Goal: Register for event/course

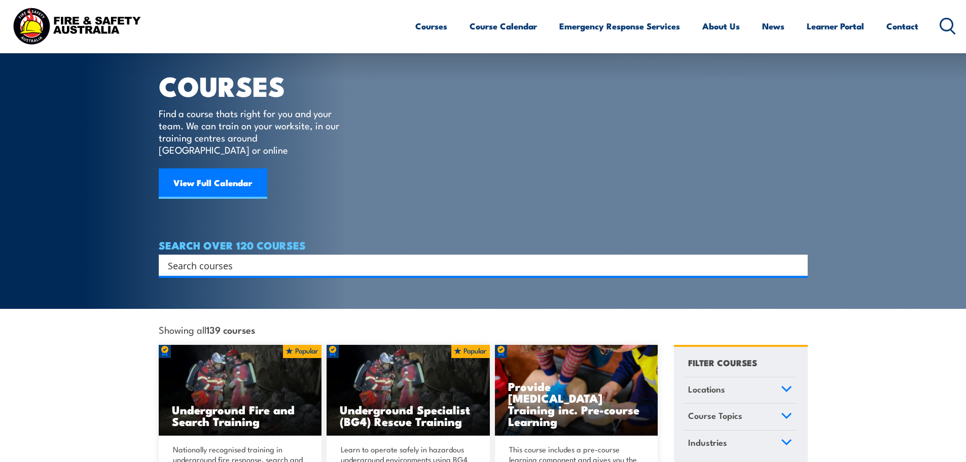
scroll to position [51, 0]
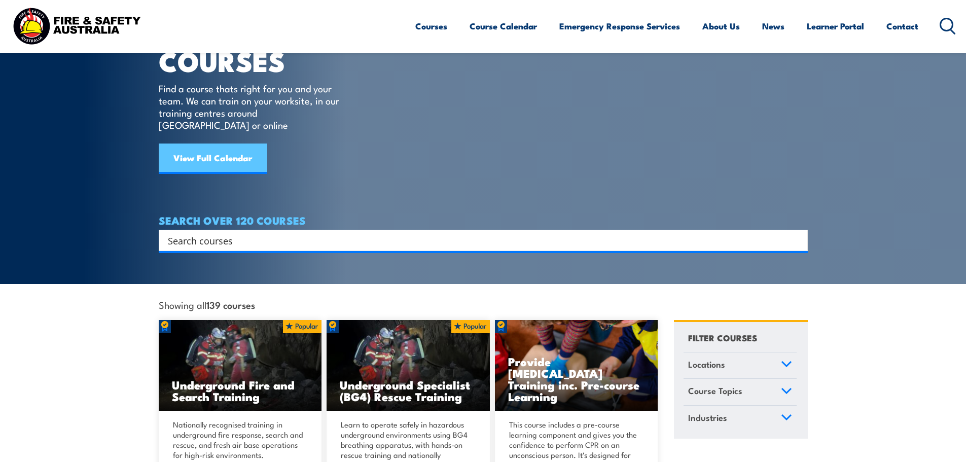
click at [223, 143] on link "View Full Calendar" at bounding box center [213, 158] width 108 height 30
click at [786, 361] on icon at bounding box center [786, 363] width 9 height 5
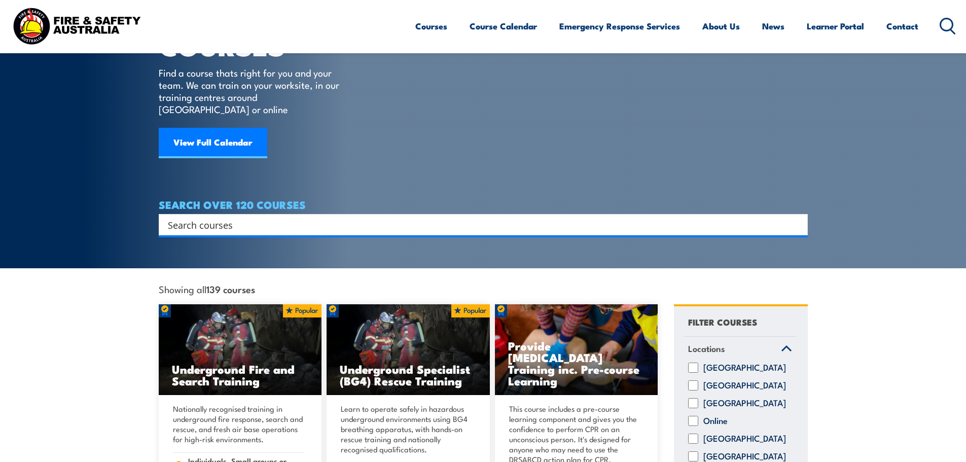
scroll to position [203, 0]
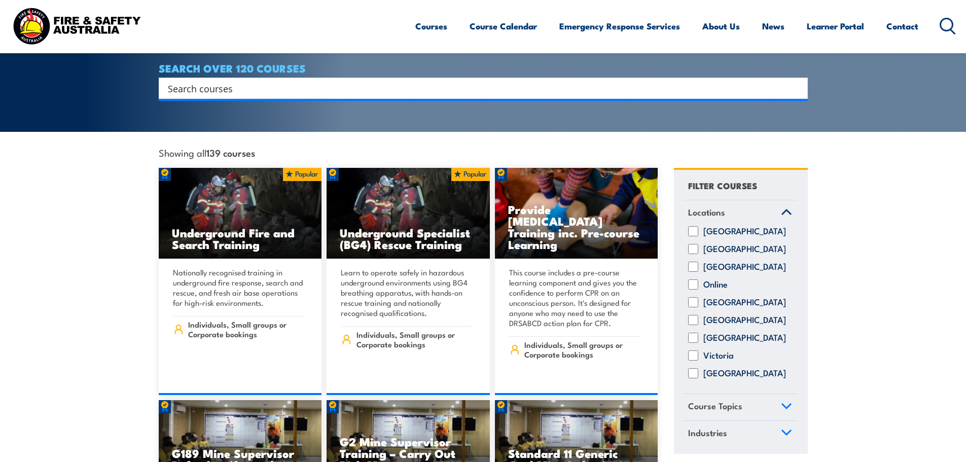
click at [710, 352] on label "Victoria" at bounding box center [718, 355] width 30 height 10
click at [698, 352] on input "Victoria" at bounding box center [693, 355] width 10 height 10
checkbox input "true"
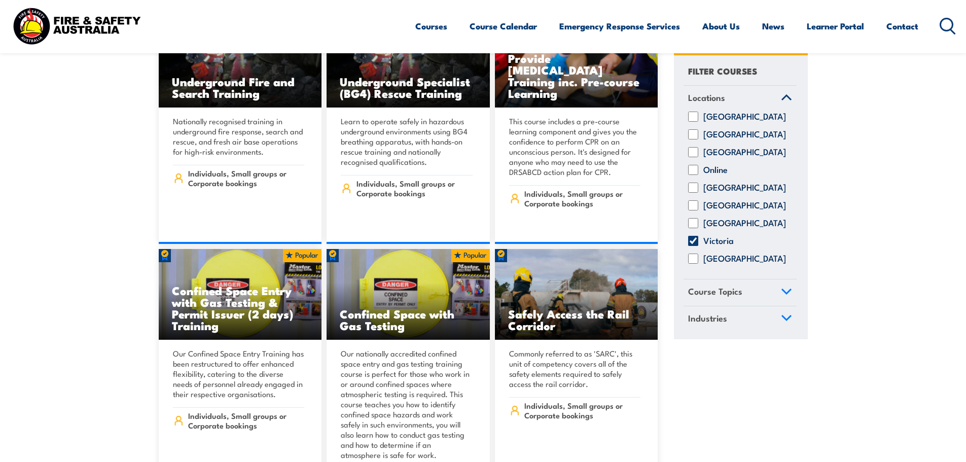
scroll to position [355, 0]
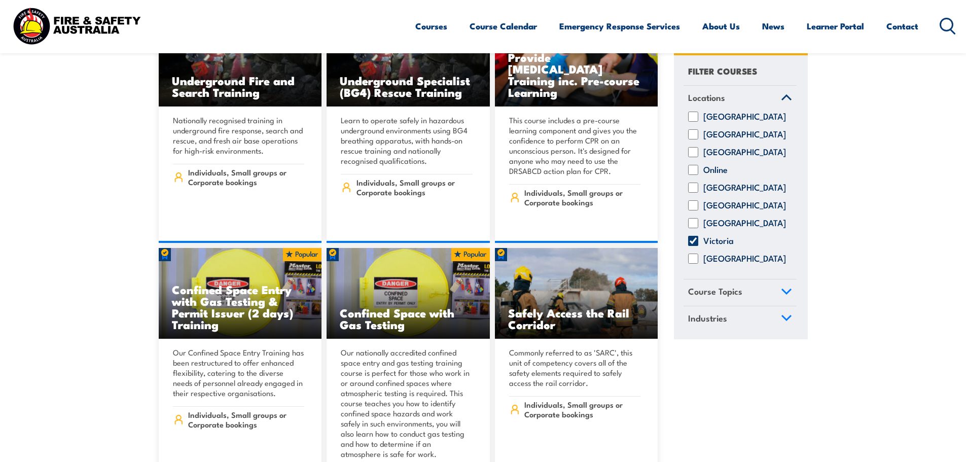
click at [787, 295] on link "Course Topics" at bounding box center [739, 293] width 113 height 26
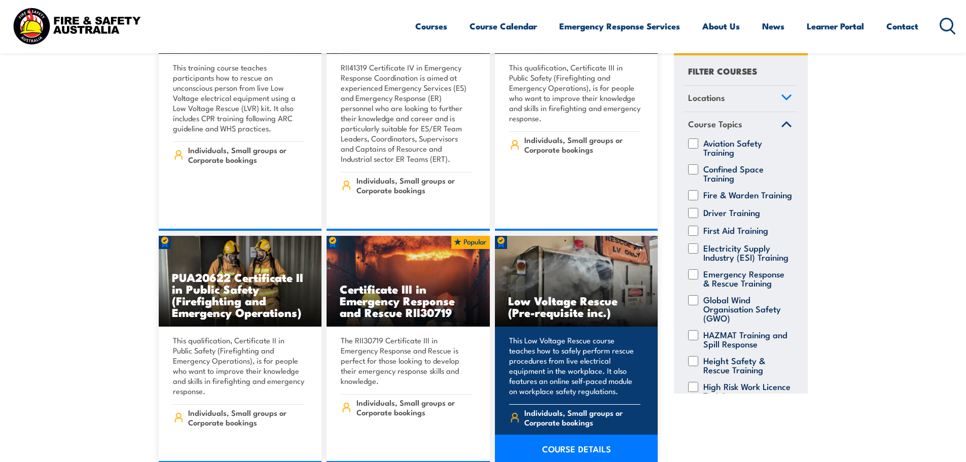
scroll to position [1470, 0]
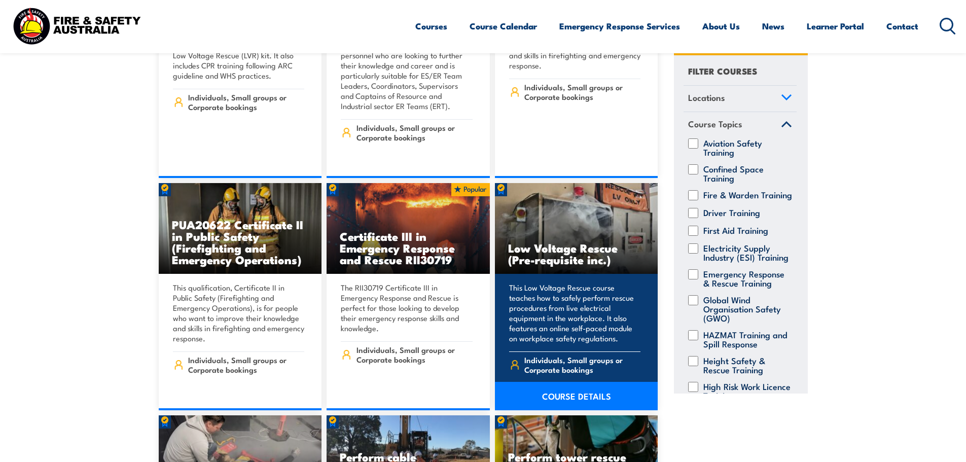
click at [570, 384] on link "COURSE DETAILS" at bounding box center [576, 396] width 163 height 28
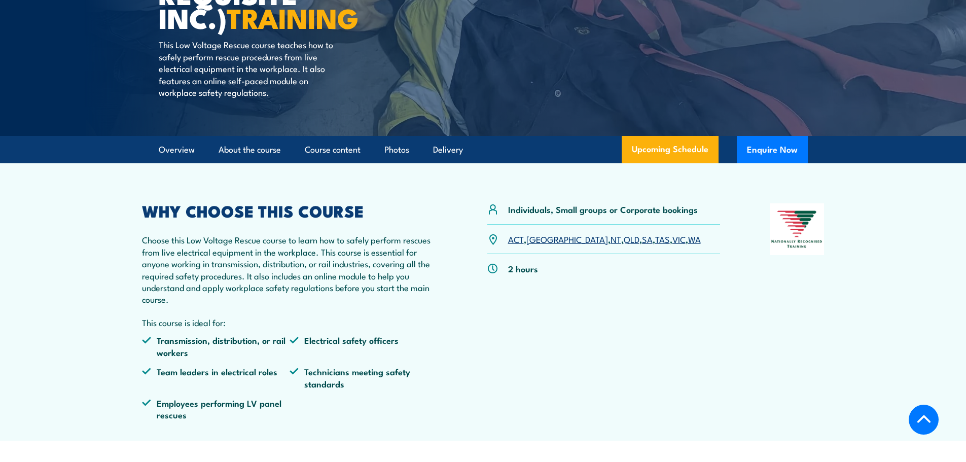
scroll to position [304, 0]
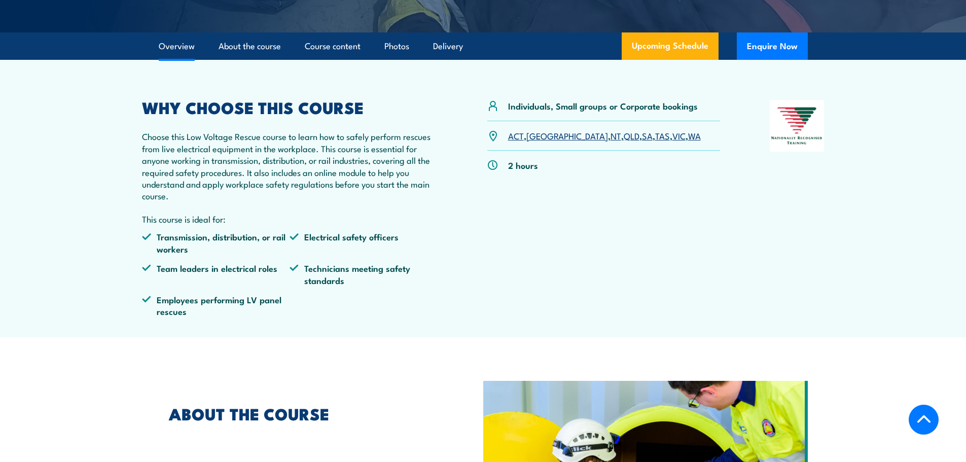
click at [672, 136] on link "VIC" at bounding box center [678, 135] width 13 height 12
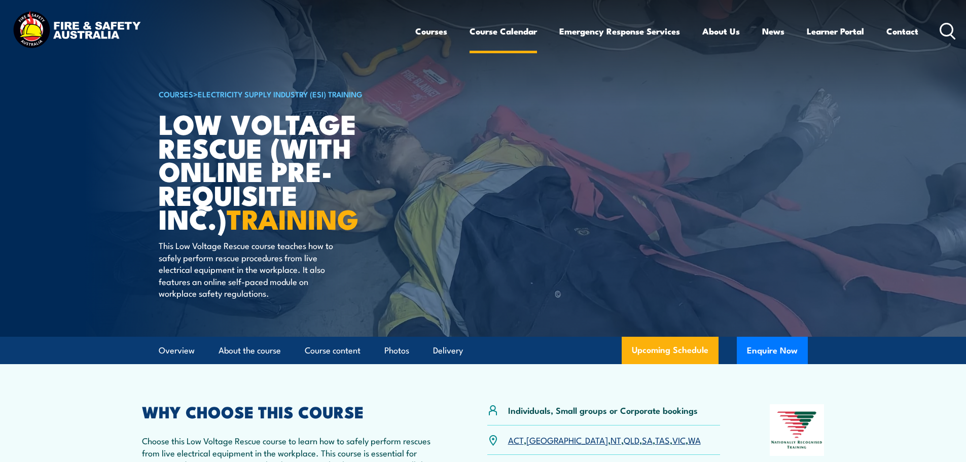
click at [497, 35] on link "Course Calendar" at bounding box center [502, 31] width 67 height 27
click at [663, 347] on link "Upcoming Schedule" at bounding box center [669, 350] width 97 height 27
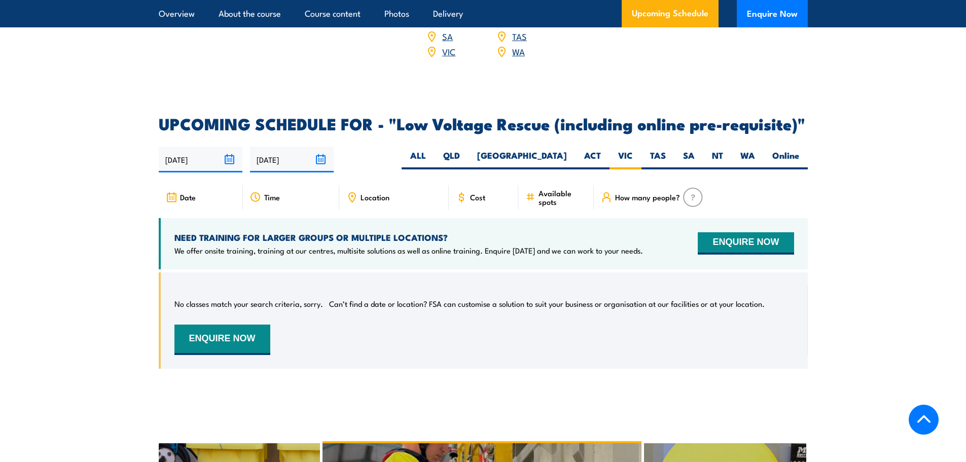
scroll to position [1423, 0]
